Goal: Task Accomplishment & Management: Use online tool/utility

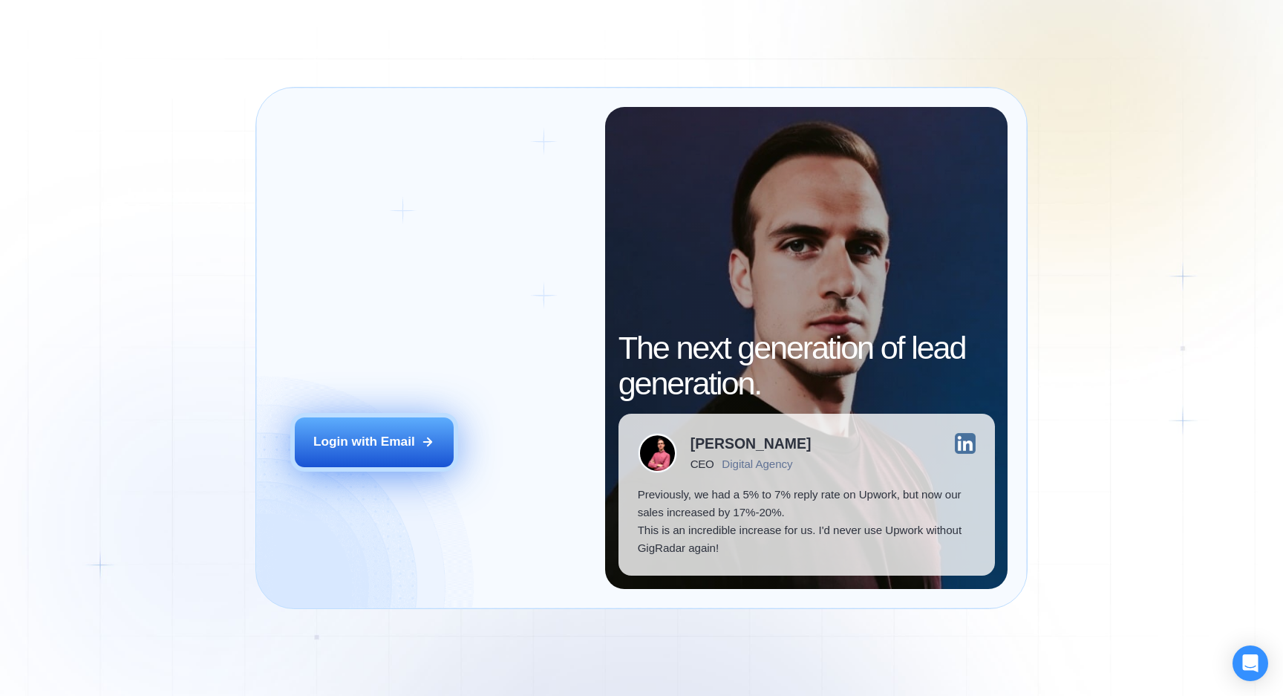
click at [368, 433] on div "Login with Email" at bounding box center [364, 442] width 102 height 18
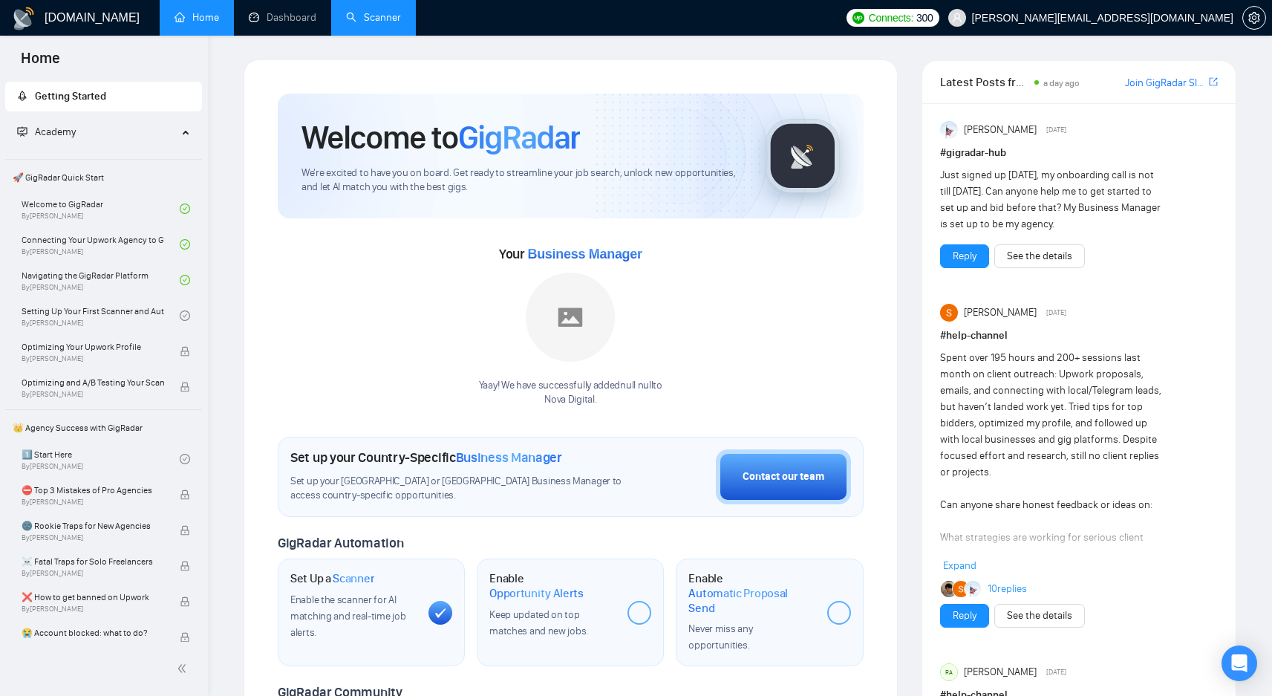
click at [379, 13] on link "Scanner" at bounding box center [373, 17] width 55 height 13
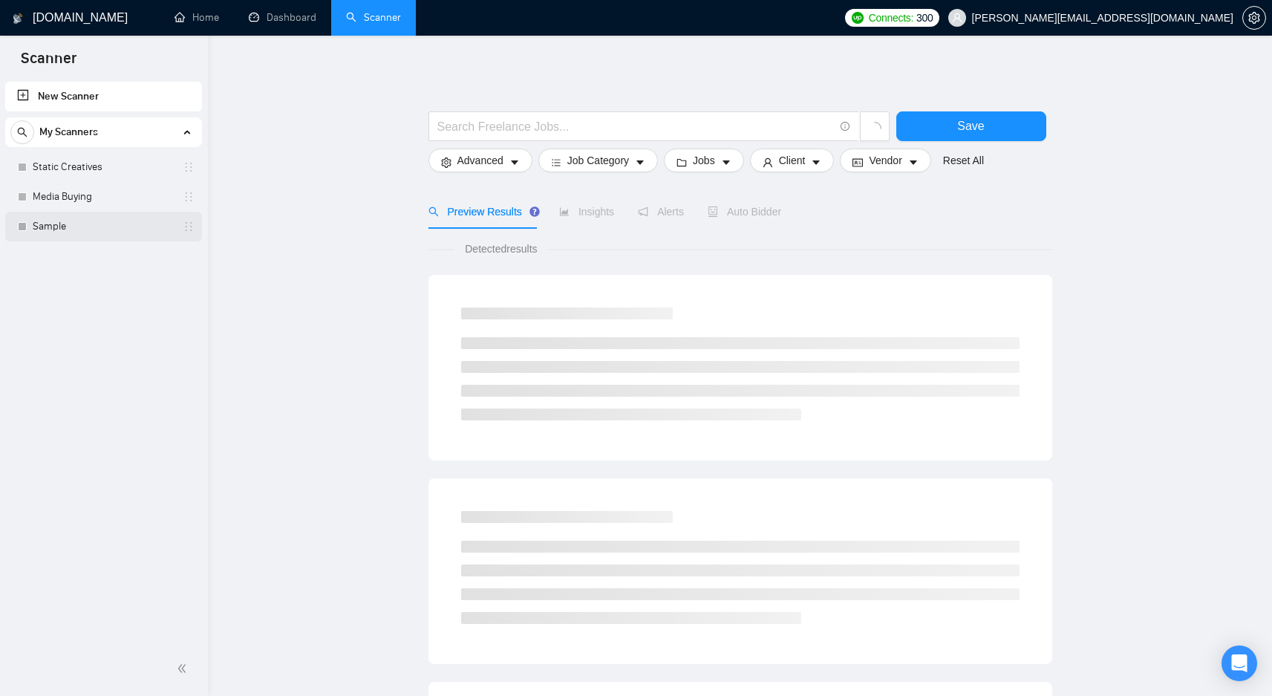
click at [111, 235] on link "Sample" at bounding box center [103, 227] width 141 height 30
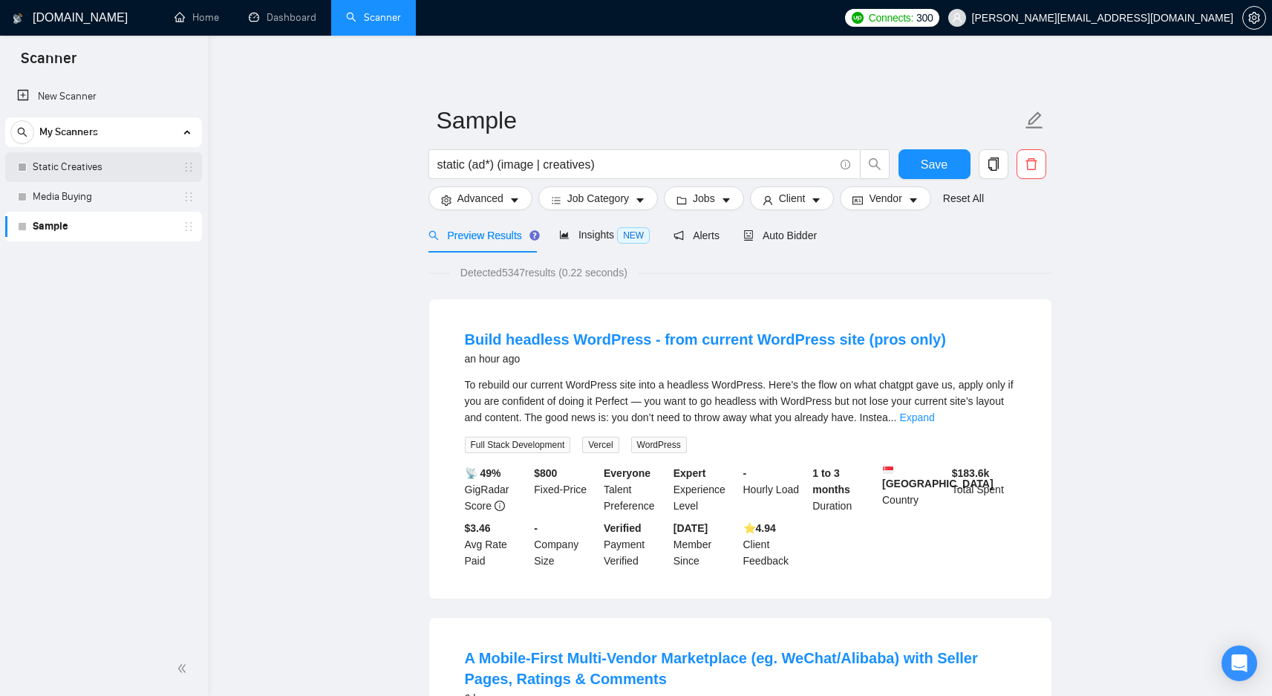
click at [138, 163] on link "Static Creatives" at bounding box center [103, 167] width 141 height 30
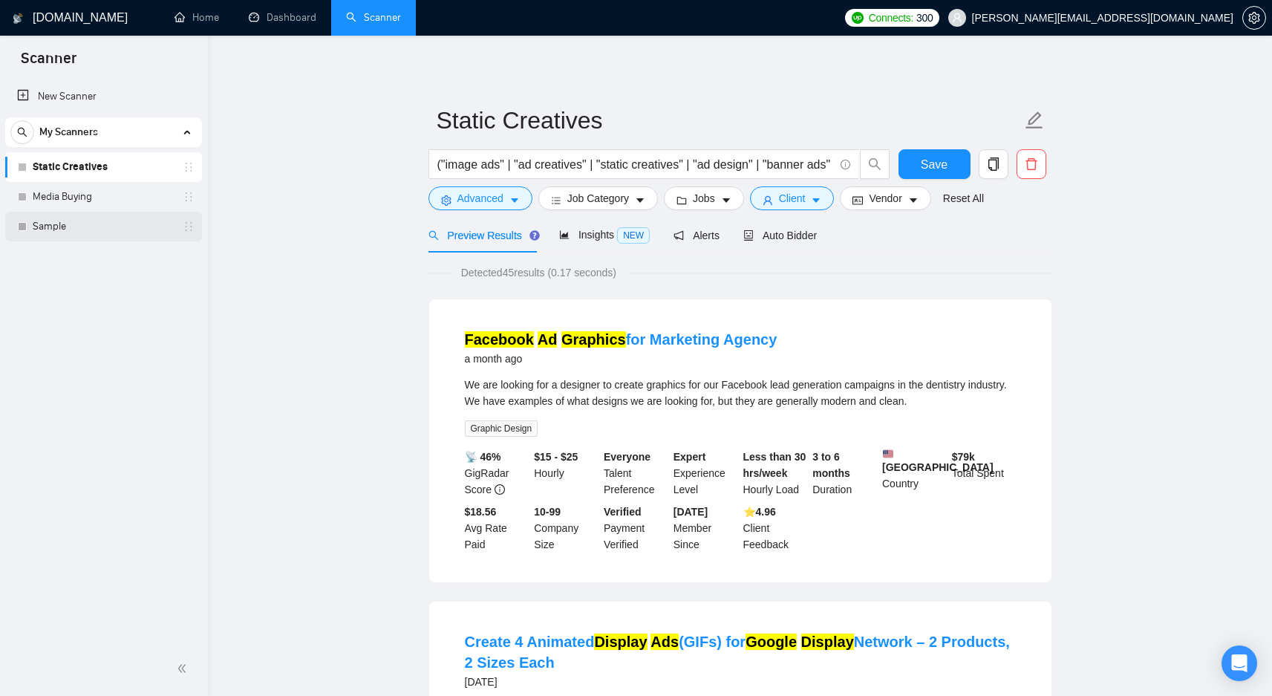
click at [64, 223] on link "Sample" at bounding box center [103, 227] width 141 height 30
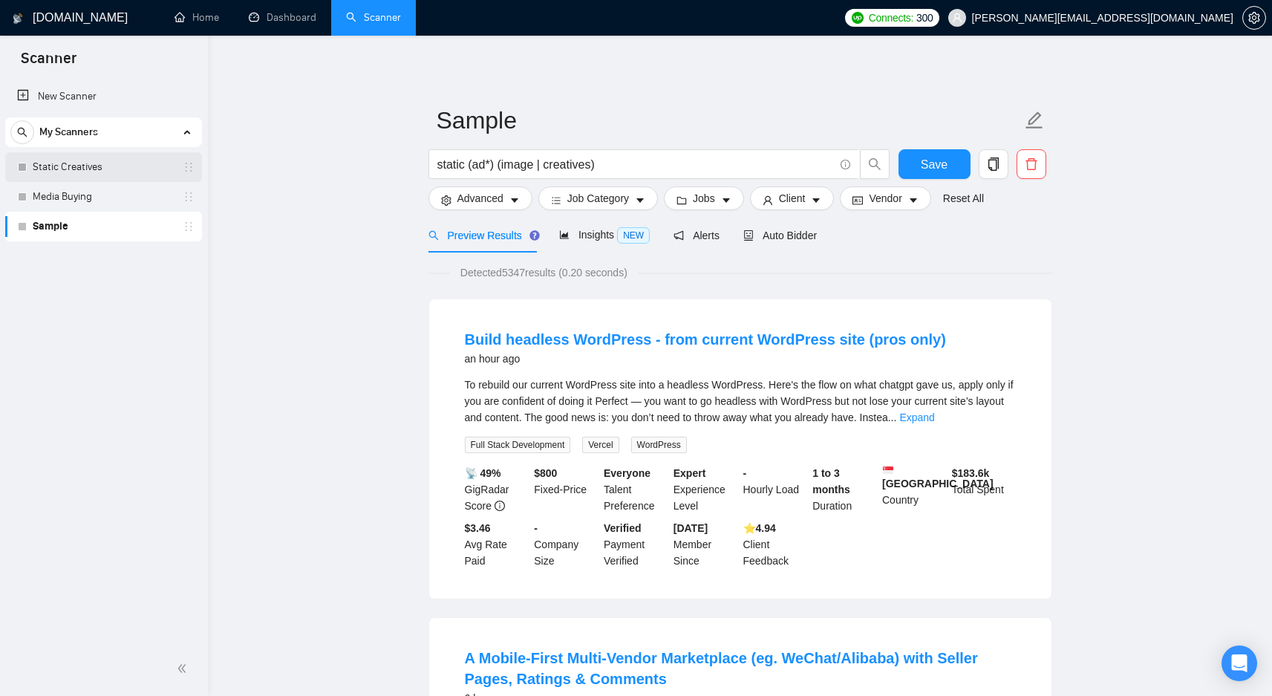
click at [119, 171] on link "Static Creatives" at bounding box center [103, 167] width 141 height 30
